Goal: Find specific page/section: Find specific page/section

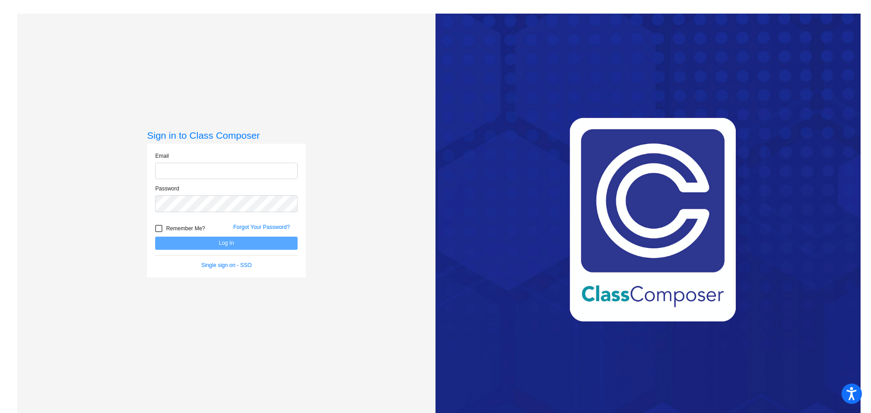
type input "[PERSON_NAME][EMAIL_ADDRESS][PERSON_NAME][DOMAIN_NAME]"
click at [161, 227] on div at bounding box center [158, 228] width 7 height 7
click at [159, 232] on input "Remember Me?" at bounding box center [158, 232] width 0 height 0
checkbox input "true"
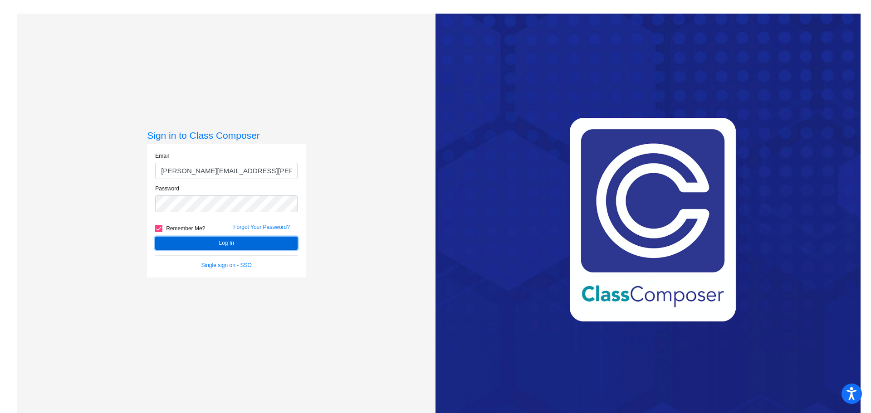
click at [211, 241] on button "Log In" at bounding box center [226, 243] width 142 height 13
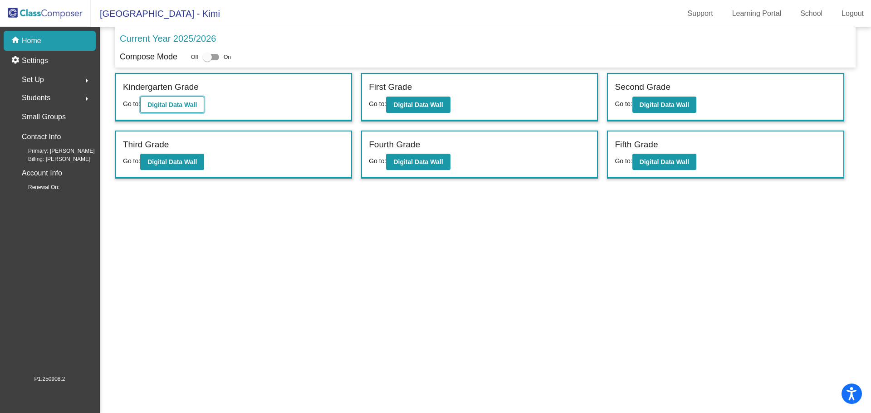
click at [184, 106] on b "Digital Data Wall" at bounding box center [171, 104] width 49 height 7
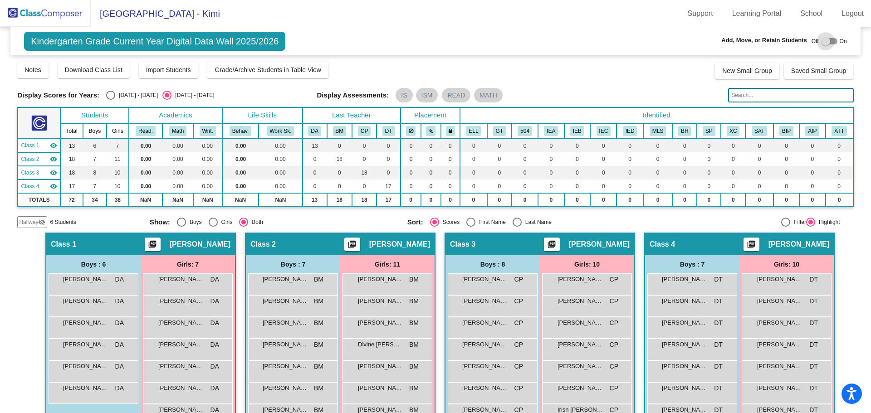
click at [822, 40] on div at bounding box center [825, 41] width 9 height 9
checkbox input "true"
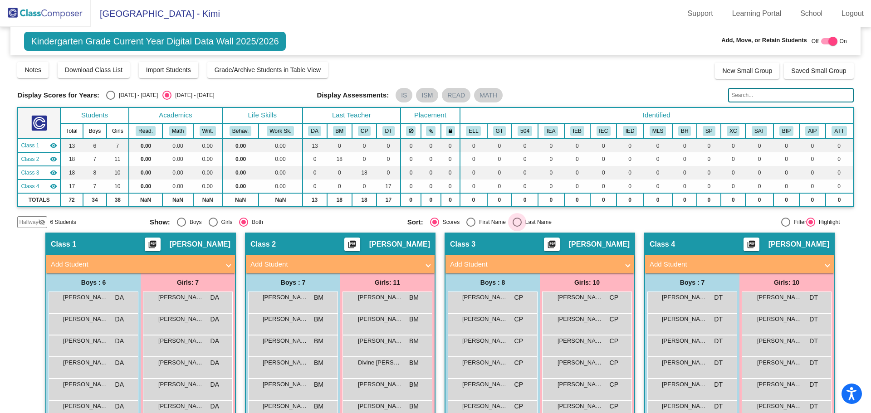
click at [515, 221] on div "Select an option" at bounding box center [517, 222] width 9 height 9
click at [517, 227] on input "Last Name" at bounding box center [517, 227] width 0 height 0
radio input "true"
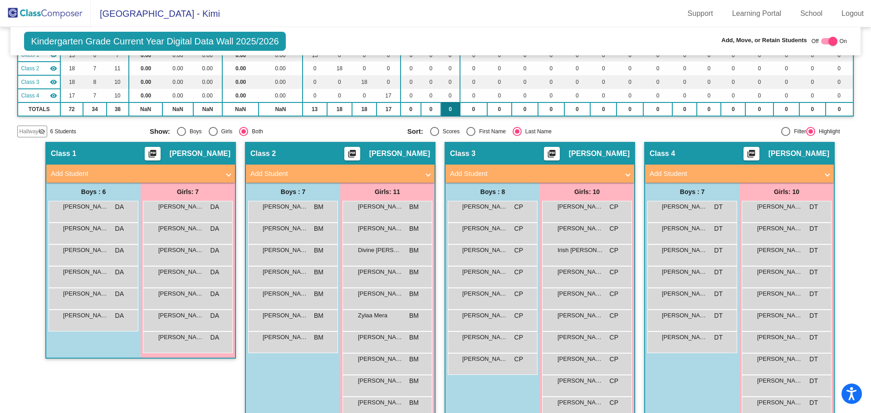
scroll to position [132, 0]
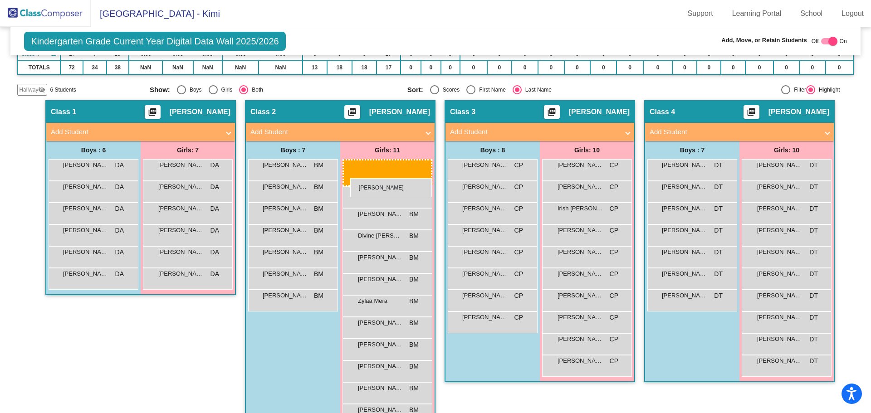
drag, startPoint x: 168, startPoint y: 189, endPoint x: 350, endPoint y: 178, distance: 182.2
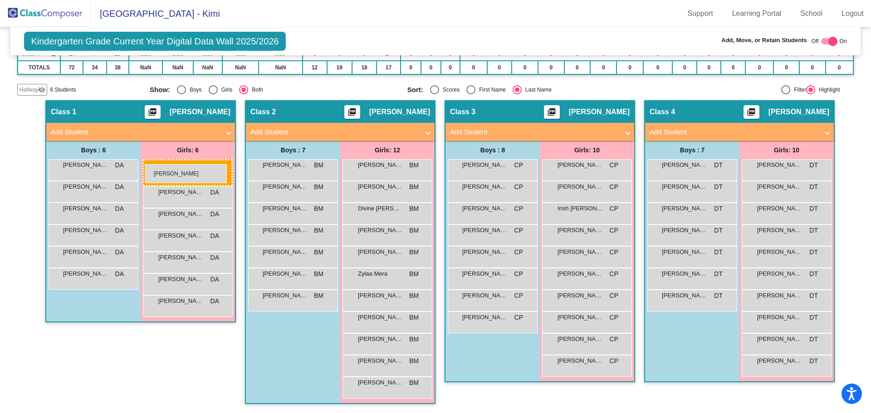
drag, startPoint x: 380, startPoint y: 167, endPoint x: 145, endPoint y: 164, distance: 234.5
